Goal: Entertainment & Leisure: Consume media (video, audio)

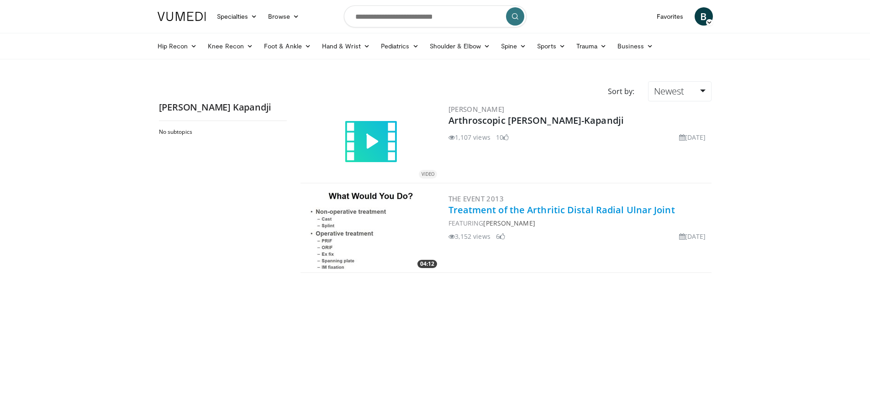
click at [472, 205] on link "Treatment of the Arthritic Distal Radial Ulnar Joint" at bounding box center [562, 210] width 227 height 12
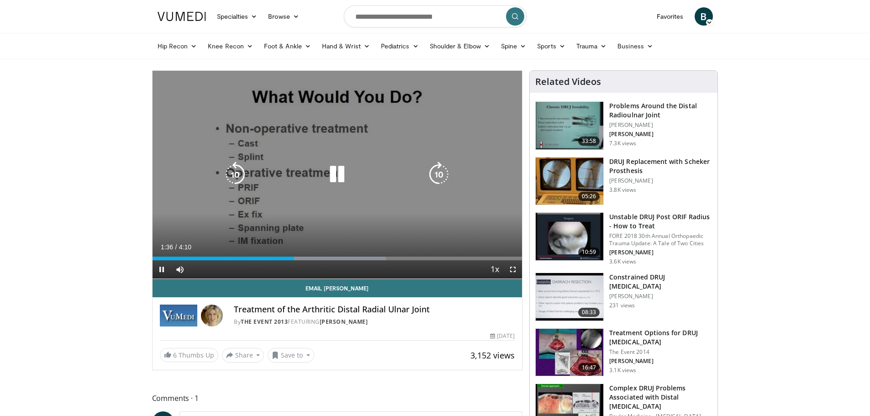
click at [291, 184] on div "10 seconds Tap to unmute" at bounding box center [338, 175] width 370 height 208
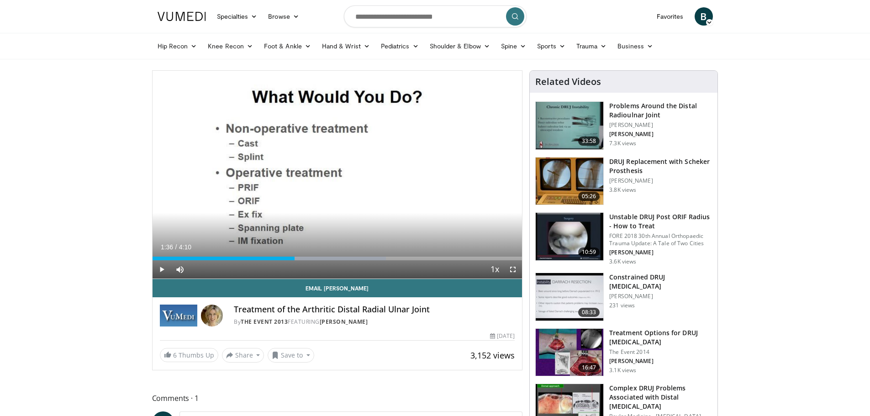
click at [291, 184] on div "10 seconds Tap to unmute" at bounding box center [338, 175] width 370 height 208
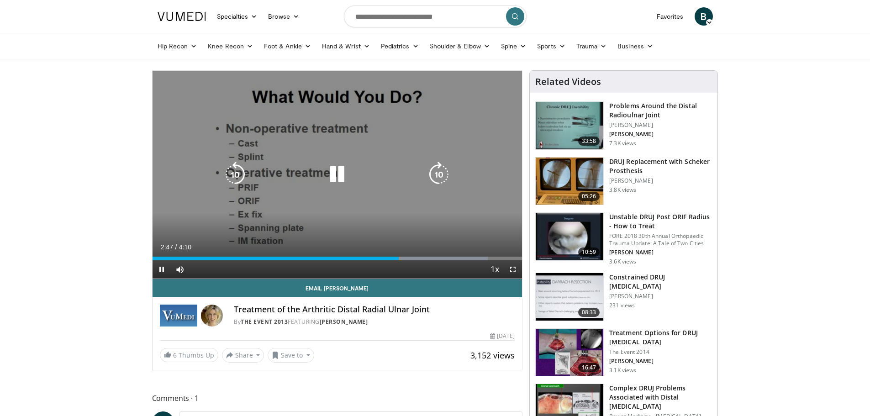
click at [301, 201] on div "10 seconds Tap to unmute" at bounding box center [338, 175] width 370 height 208
